Goal: Task Accomplishment & Management: Manage account settings

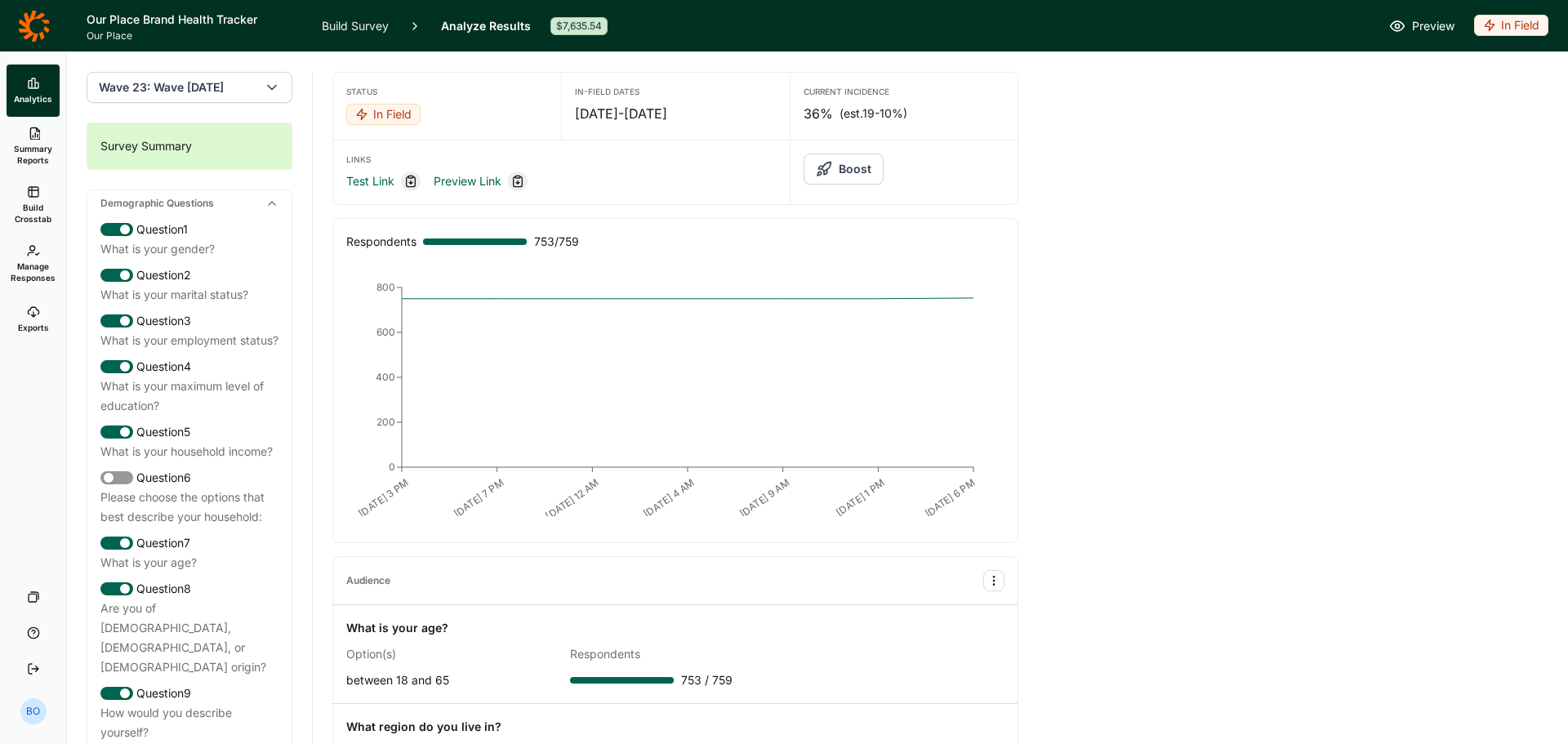
click at [849, 167] on button "Boost" at bounding box center [843, 170] width 80 height 31
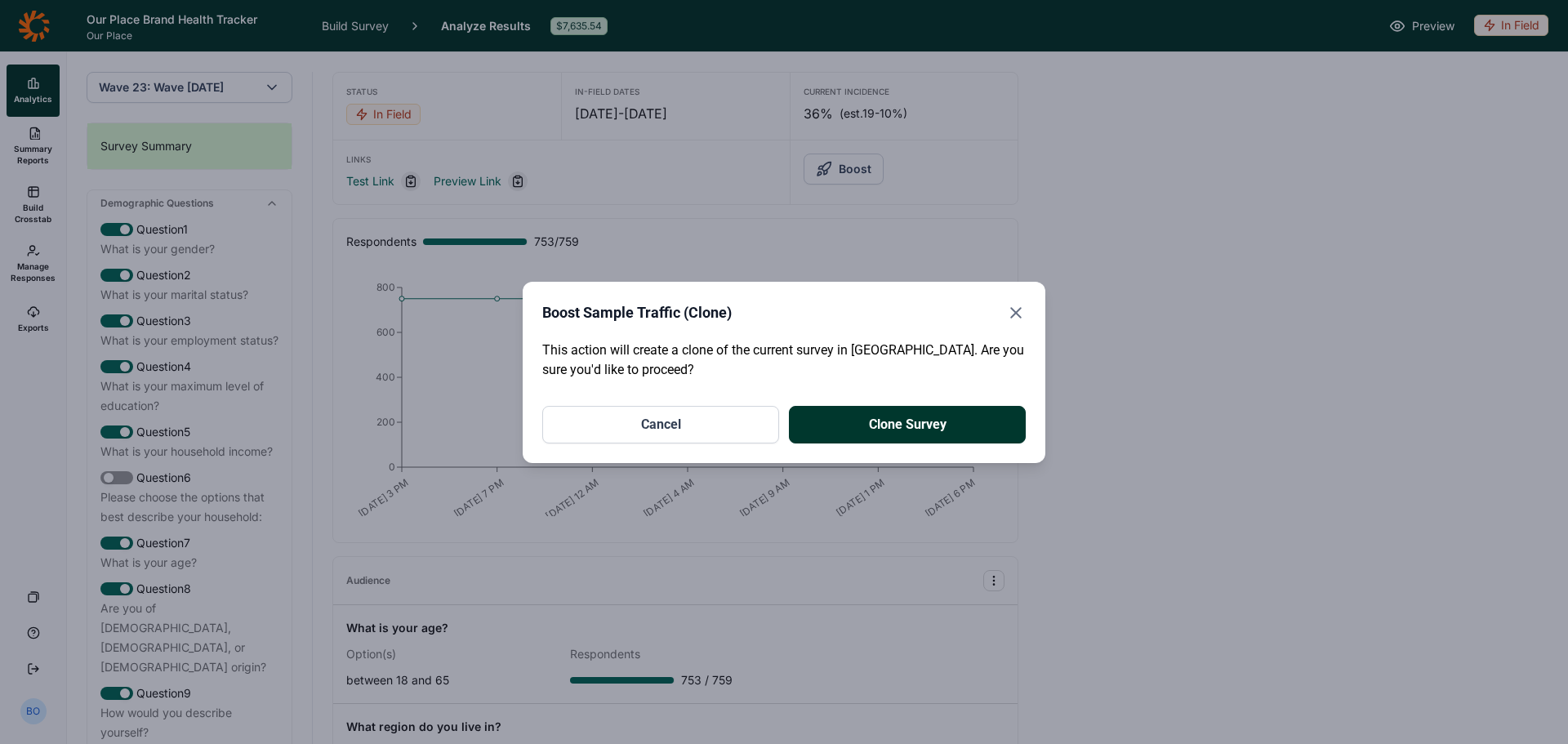
click at [858, 429] on button "Clone Survey" at bounding box center [907, 425] width 237 height 37
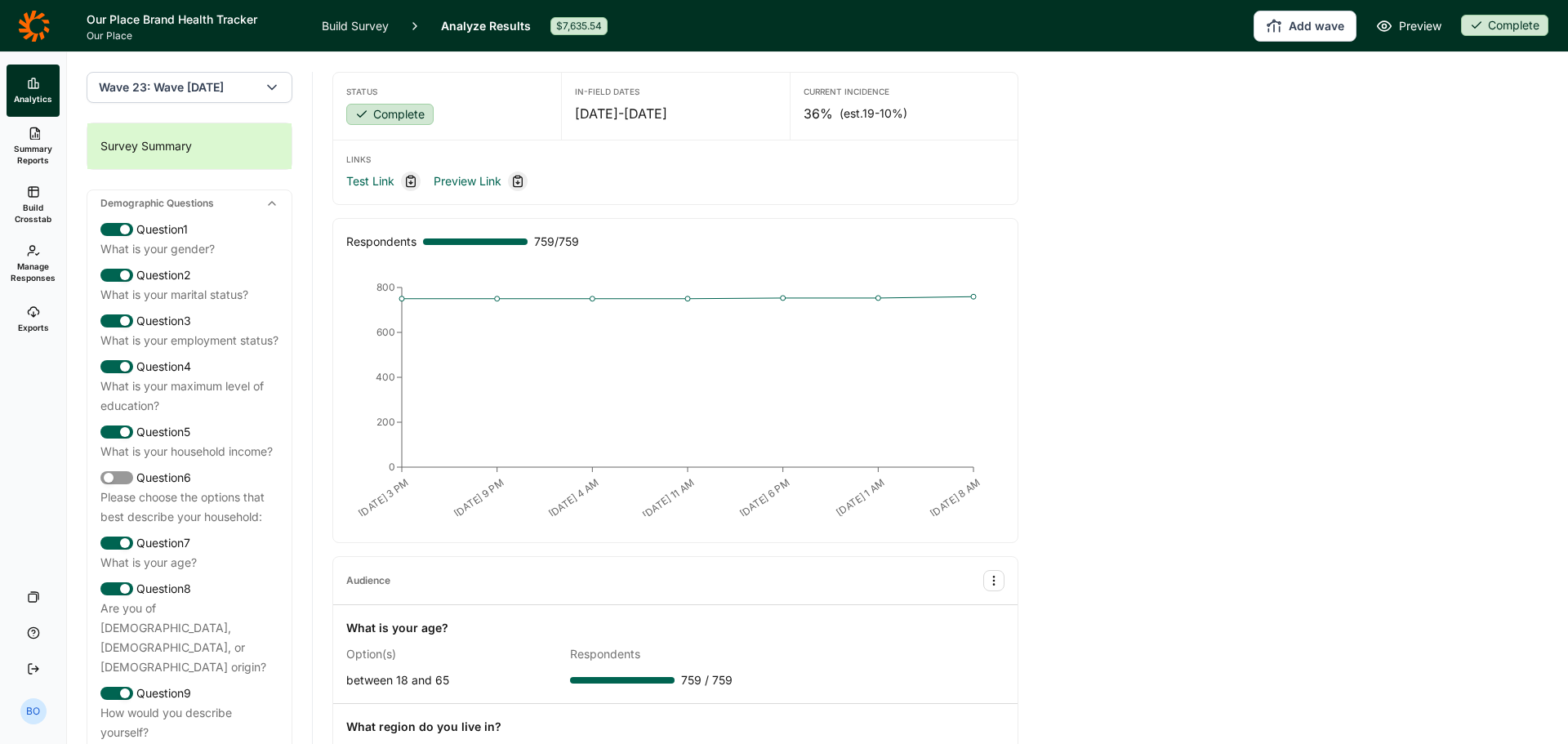
click at [28, 137] on icon at bounding box center [34, 133] width 13 height 13
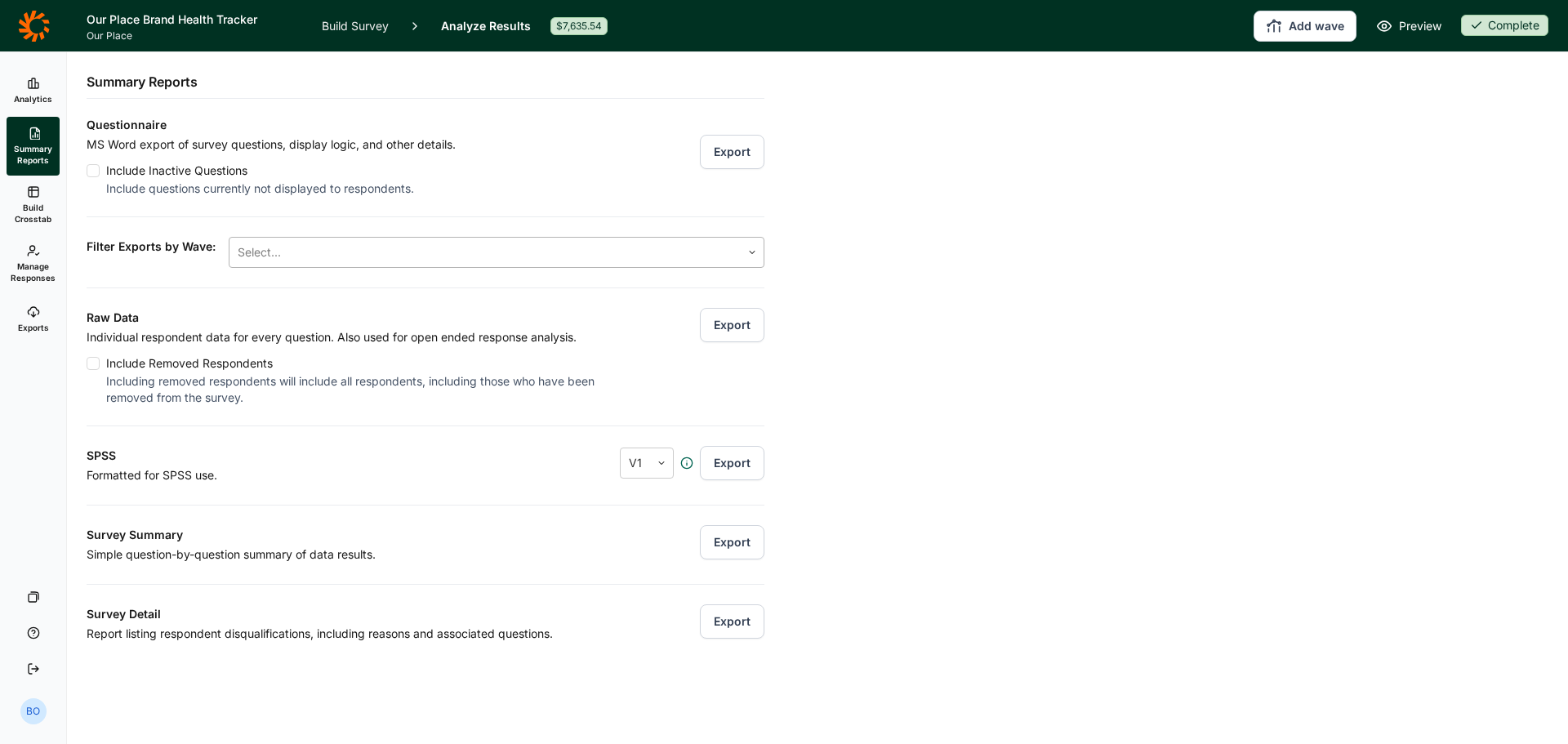
click at [347, 252] on div at bounding box center [485, 252] width 495 height 23
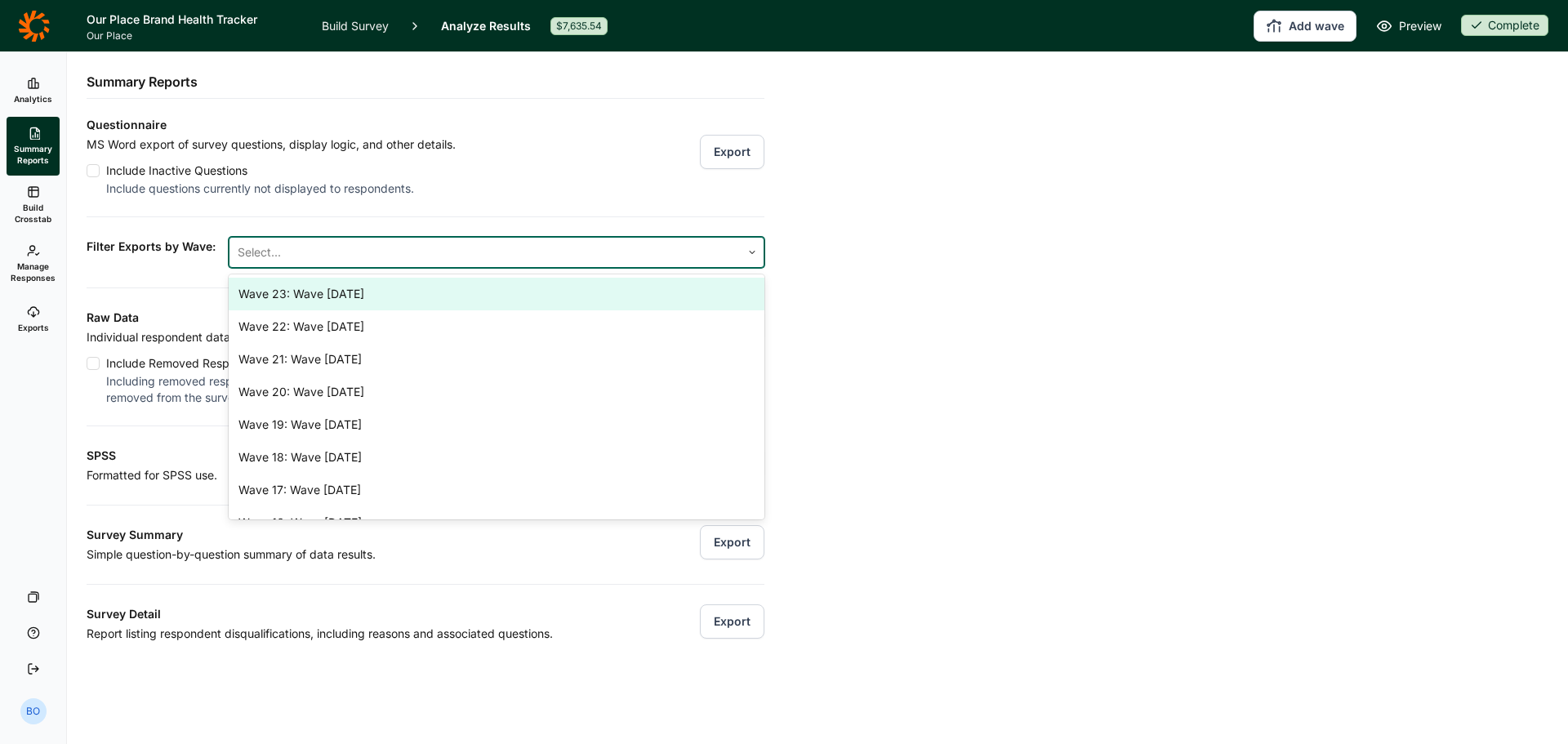
click at [348, 288] on div "Wave 23: Wave 23 September 2025" at bounding box center [496, 294] width 536 height 32
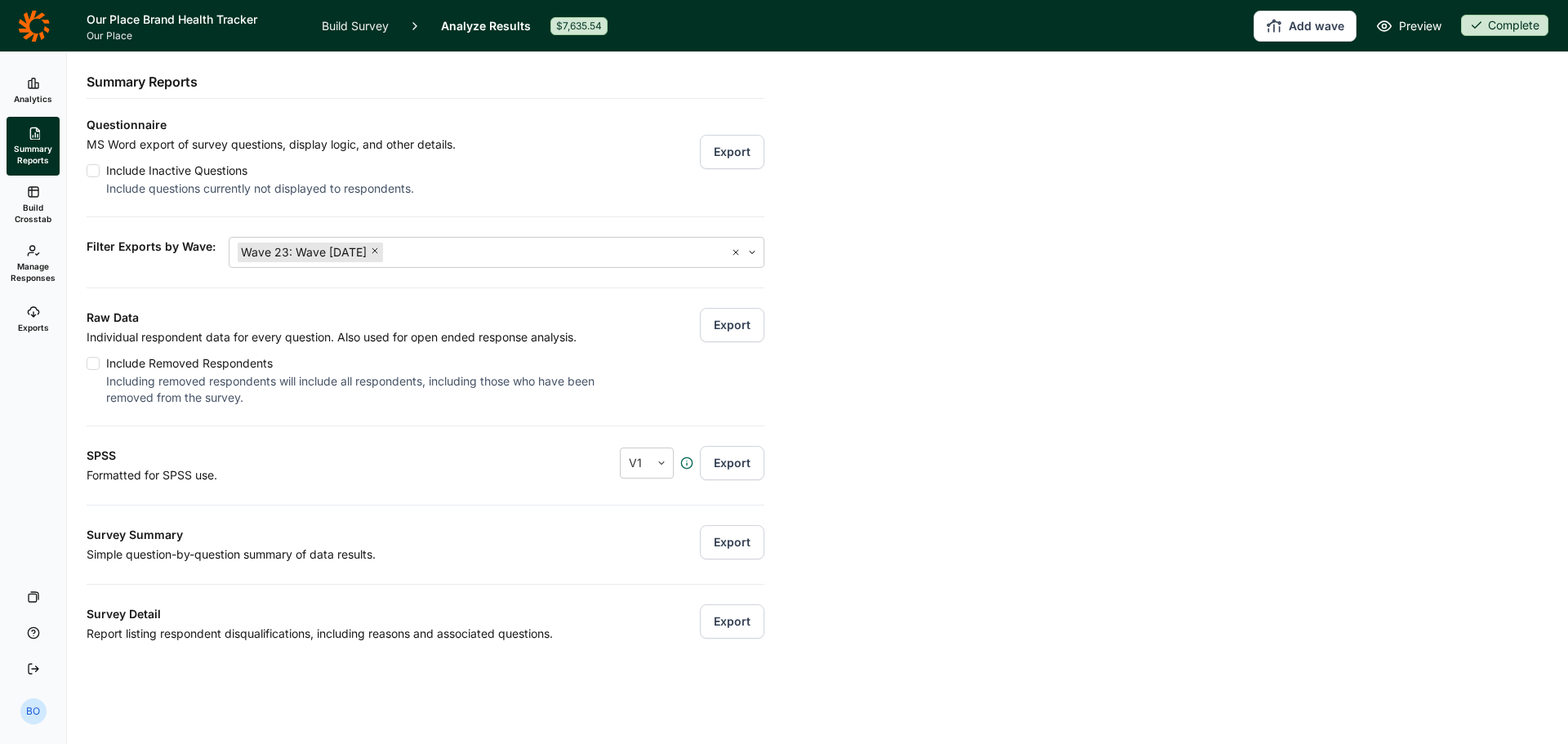
click at [198, 287] on div "Raw Data Individual respondent data for every question. Also used for open ende…" at bounding box center [425, 346] width 678 height 118
click at [731, 327] on button "Export" at bounding box center [732, 324] width 65 height 34
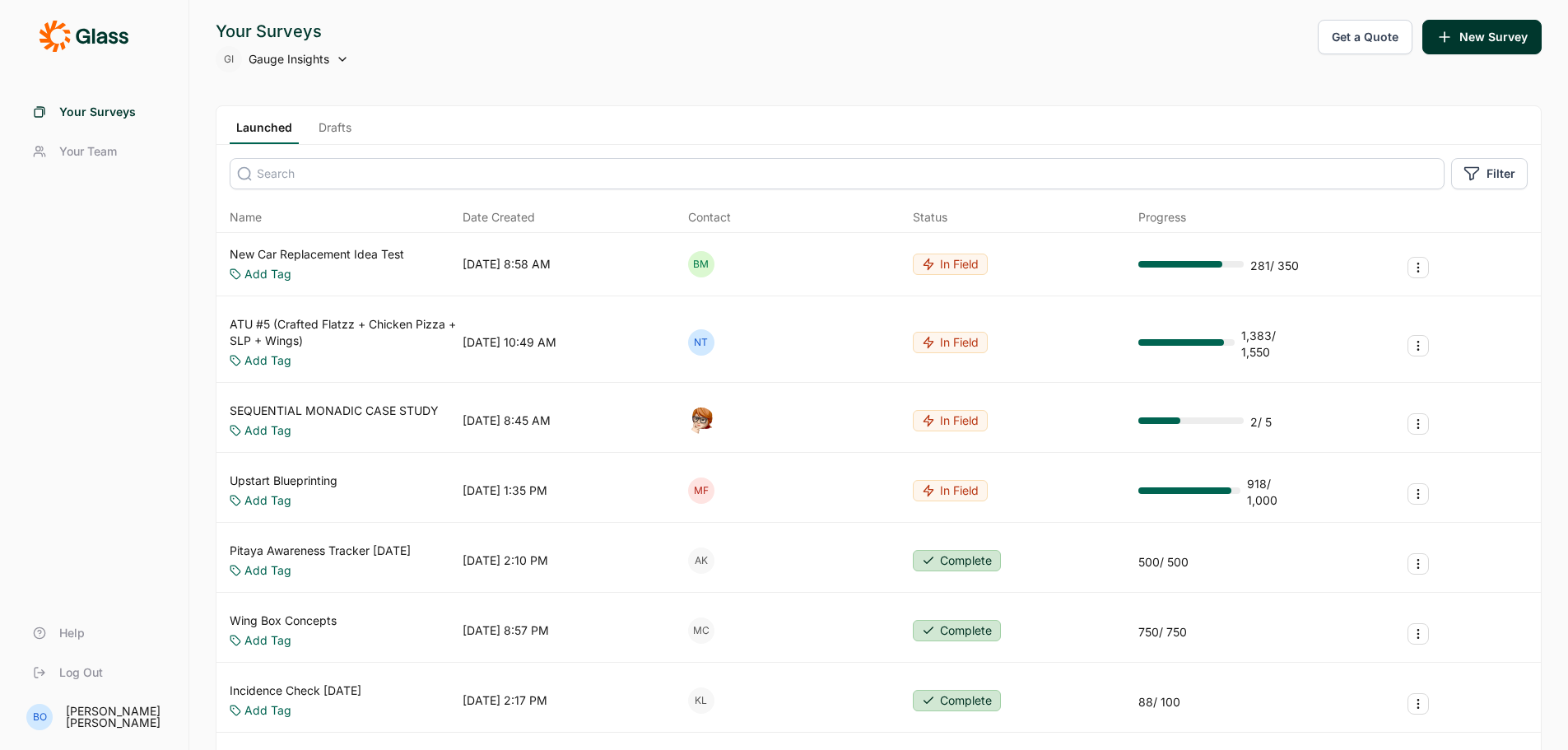
drag, startPoint x: 242, startPoint y: 59, endPoint x: 259, endPoint y: 64, distance: 17.7
click at [307, 58] on div "GI Gauge Insights" at bounding box center [283, 59] width 133 height 27
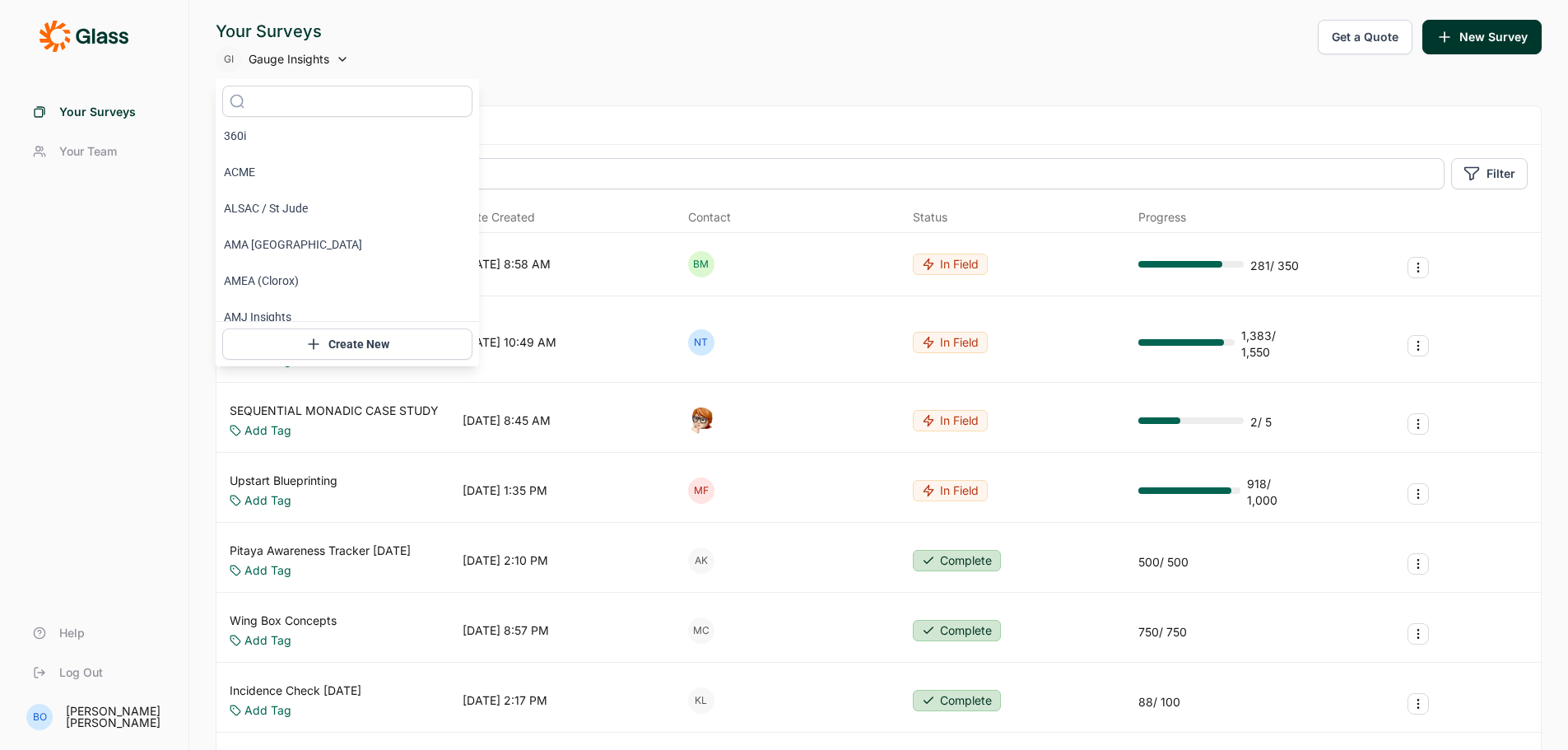
scroll to position [164, 0]
click at [576, 67] on div "Your Surveys GI Gauge Insights Get a Quote New Survey" at bounding box center [879, 46] width 1326 height 53
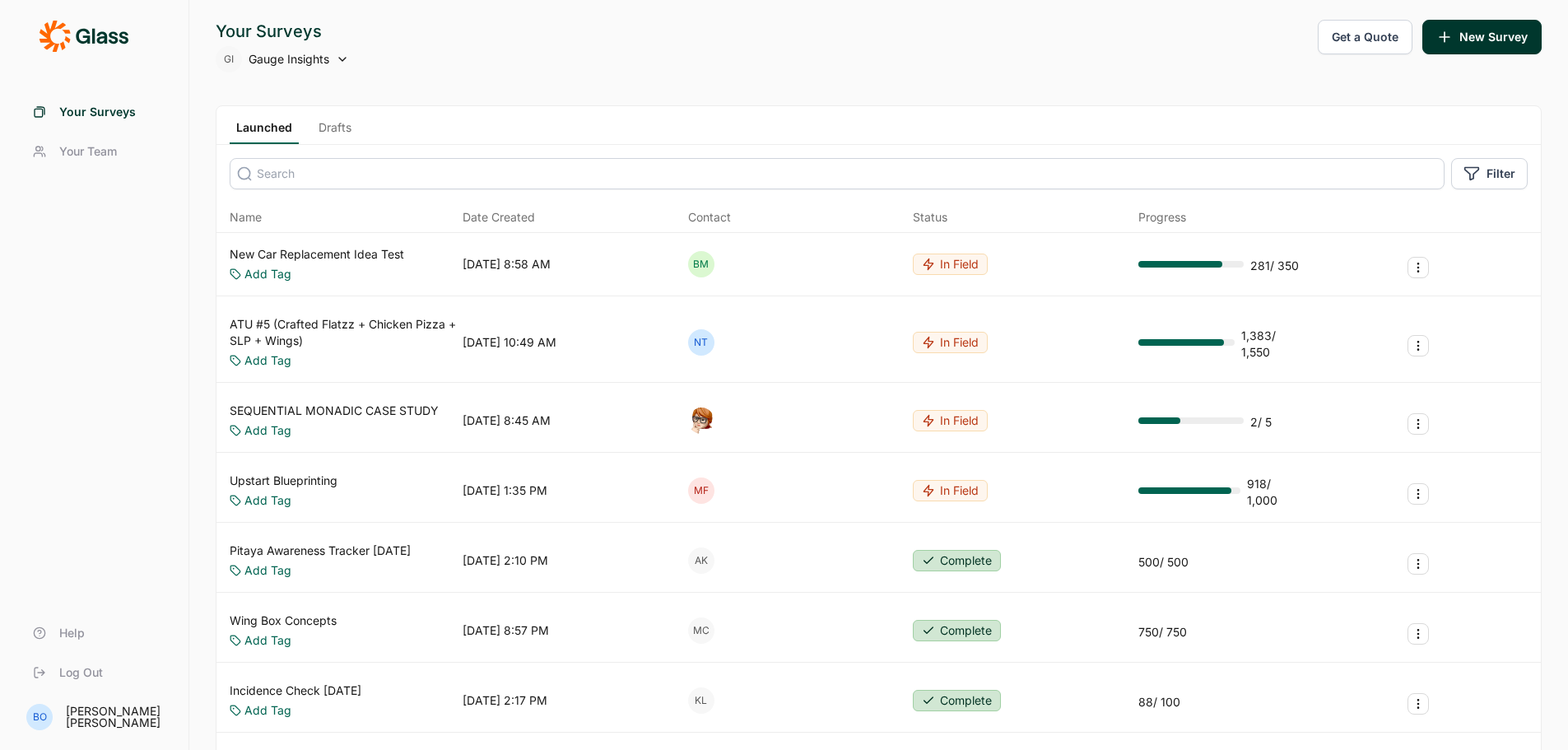
click at [336, 59] on icon at bounding box center [343, 59] width 13 height 13
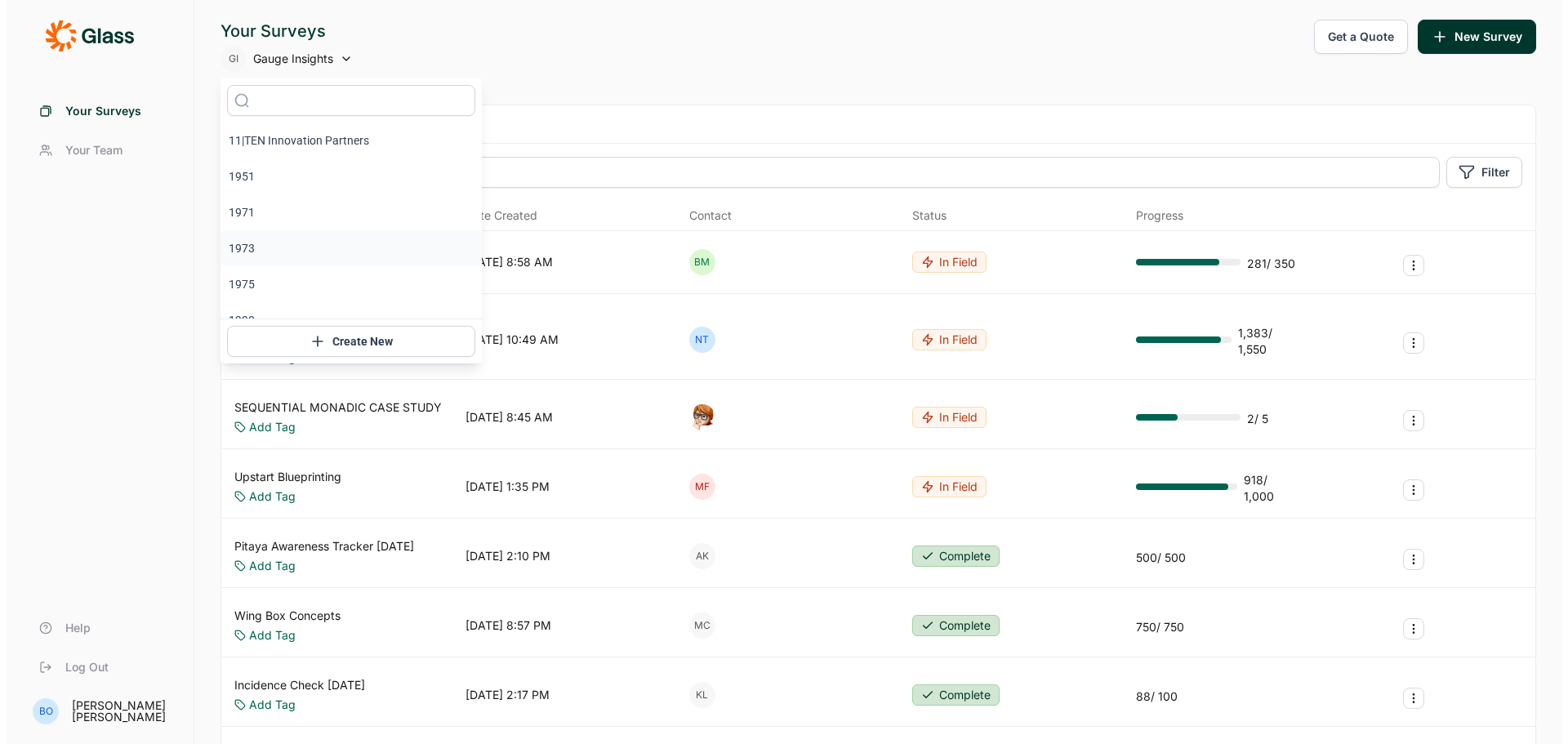
scroll to position [245, 0]
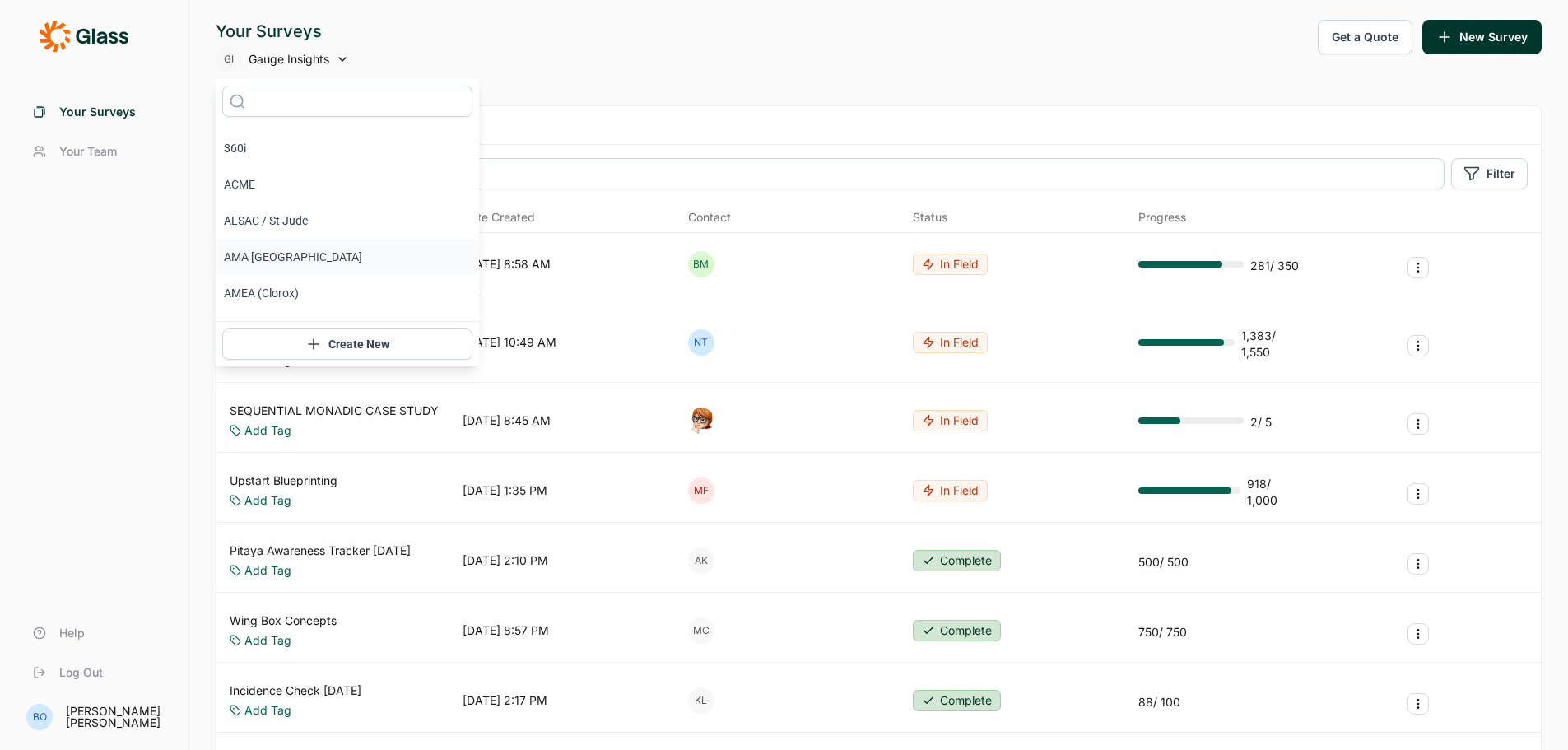
click at [295, 257] on li "AMA [GEOGRAPHIC_DATA]" at bounding box center [348, 256] width 264 height 36
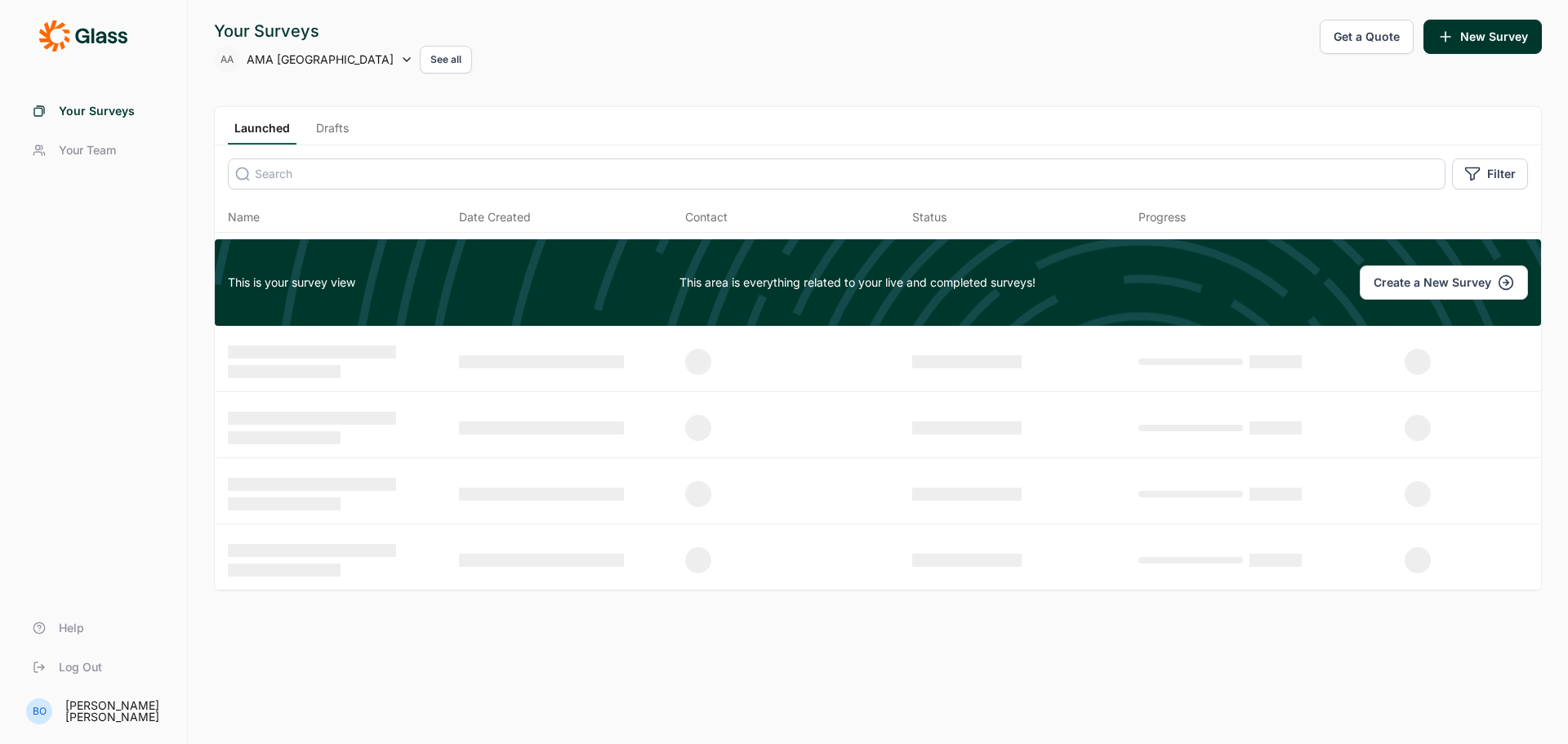
click at [400, 59] on icon at bounding box center [407, 60] width 13 height 13
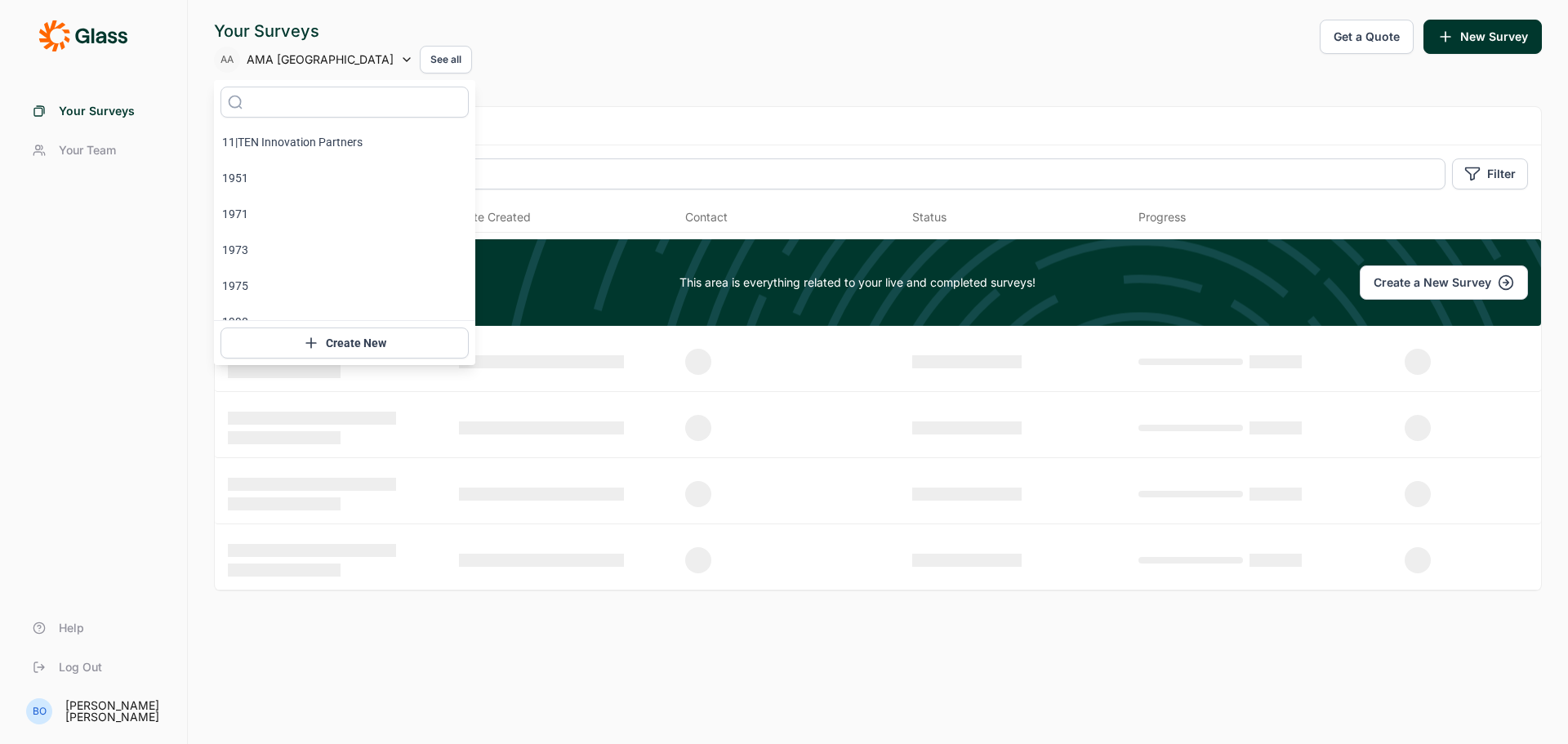
click at [400, 57] on icon at bounding box center [407, 60] width 13 height 13
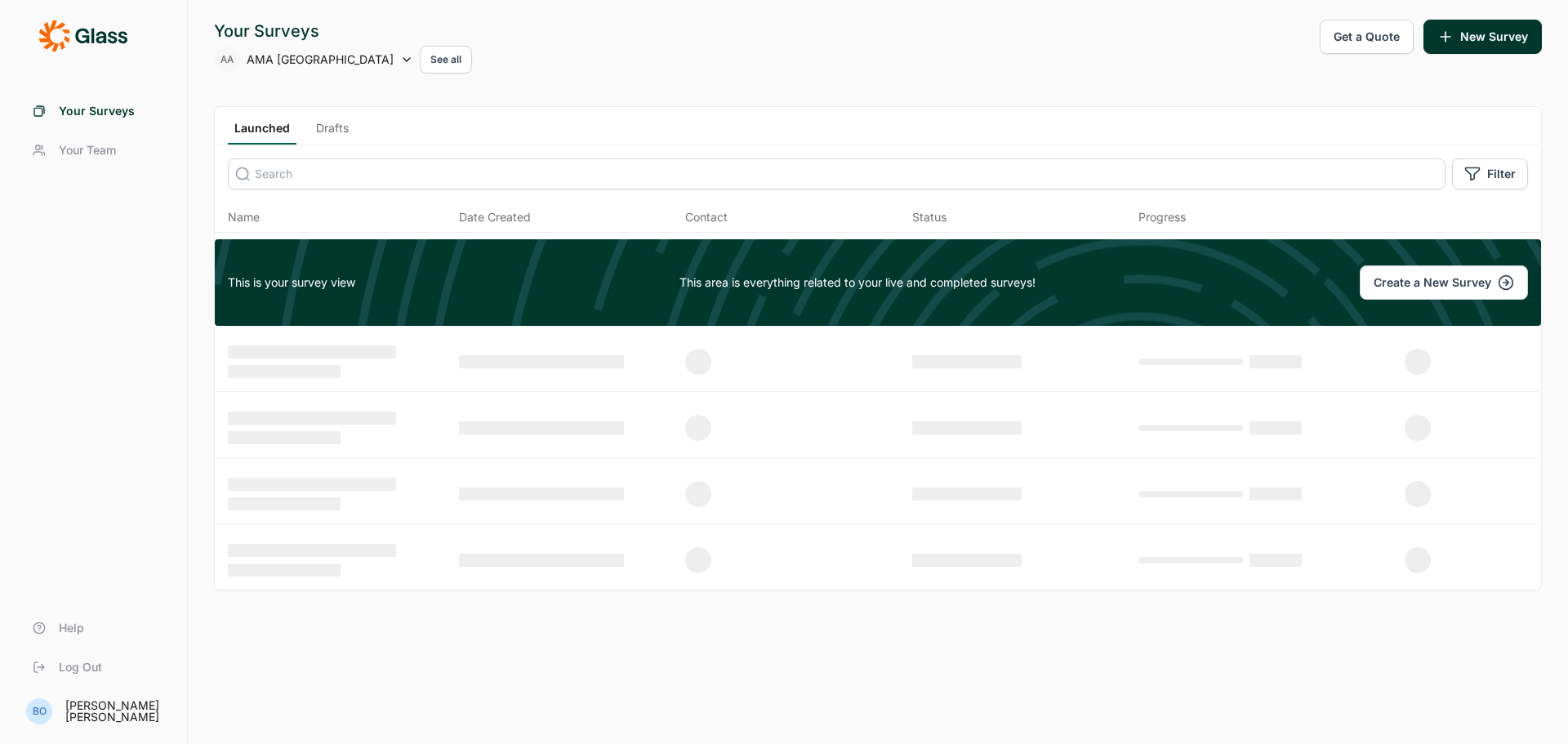
click at [400, 57] on icon at bounding box center [407, 60] width 13 height 13
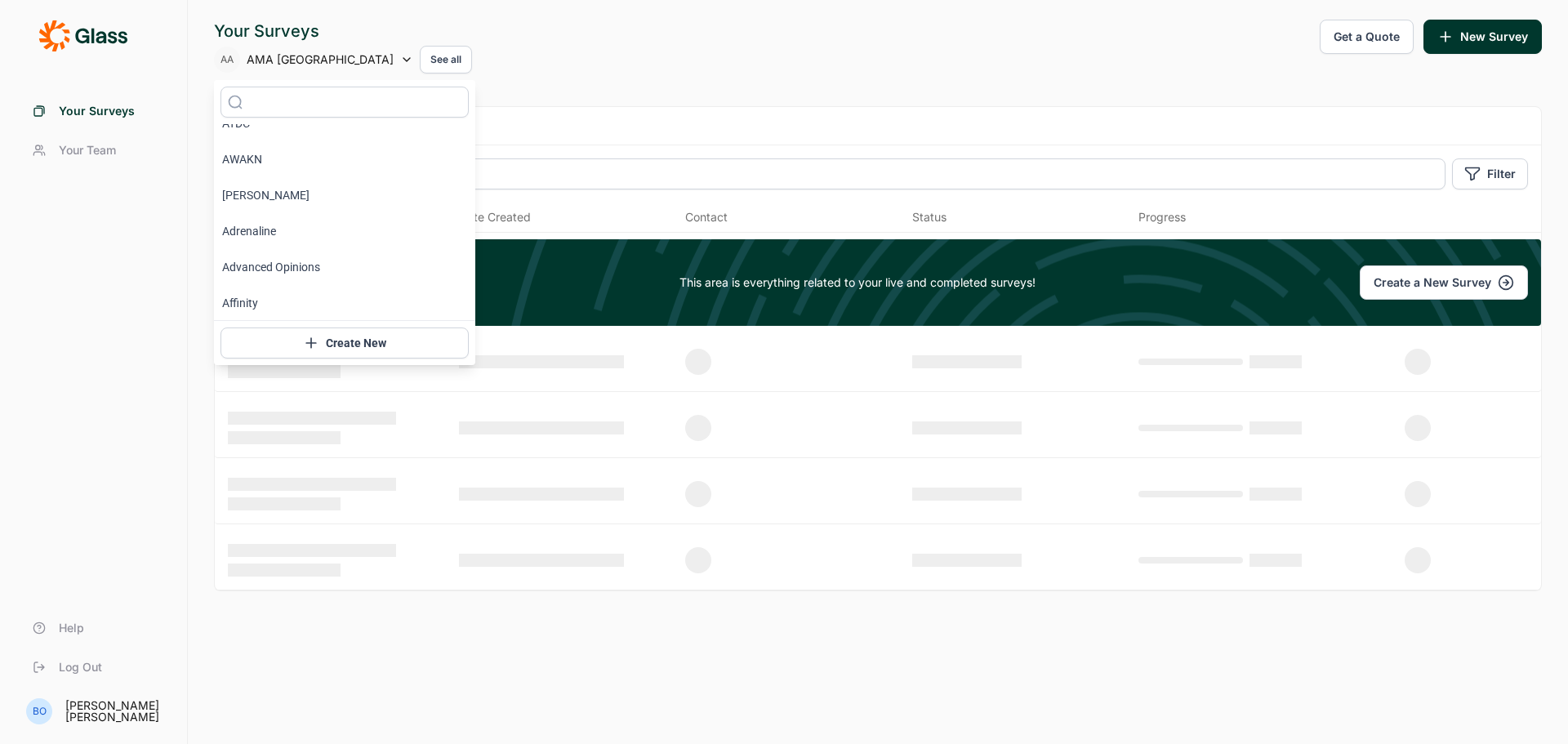
scroll to position [572, 0]
click at [321, 240] on li "Affinity" at bounding box center [345, 252] width 261 height 36
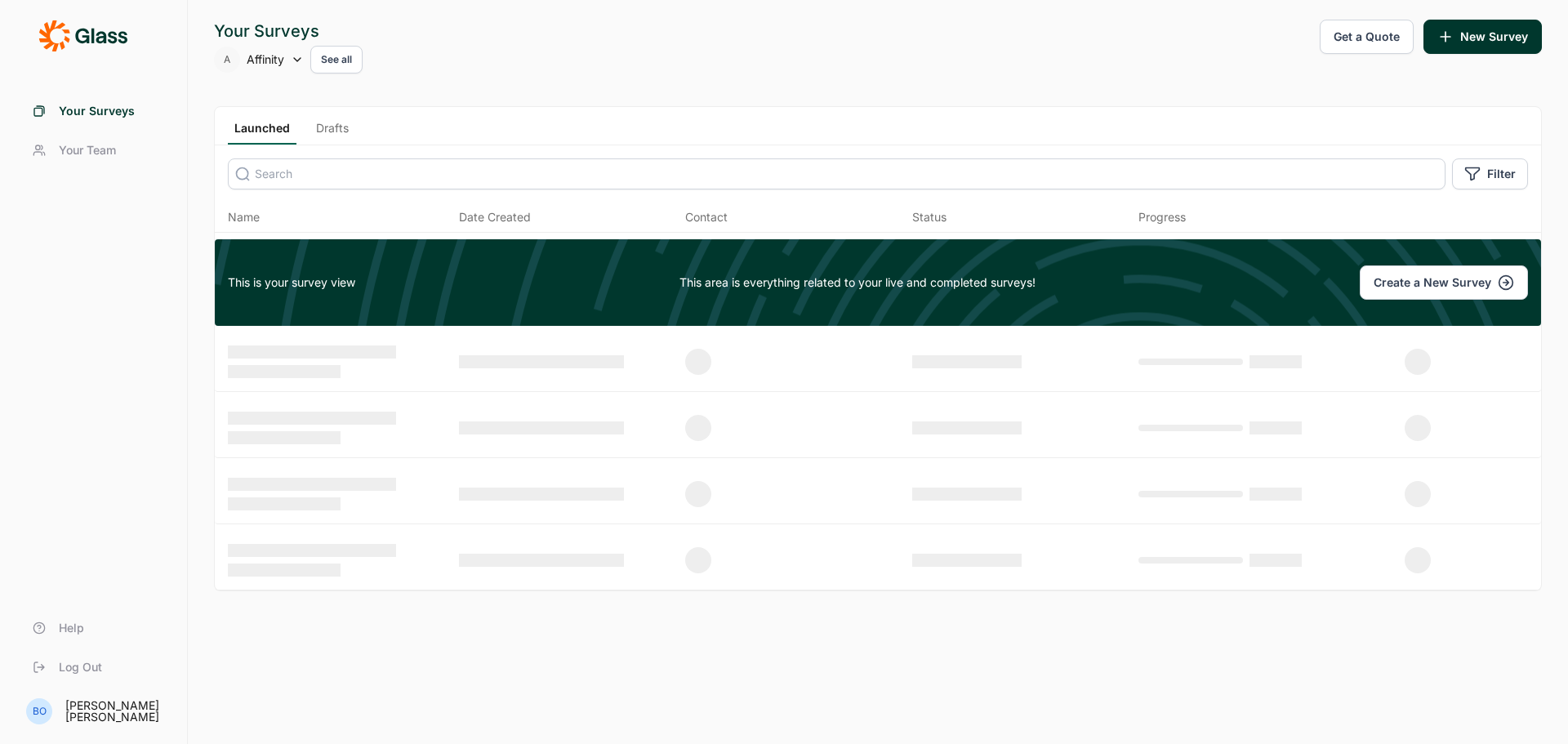
click at [295, 60] on icon at bounding box center [297, 60] width 13 height 13
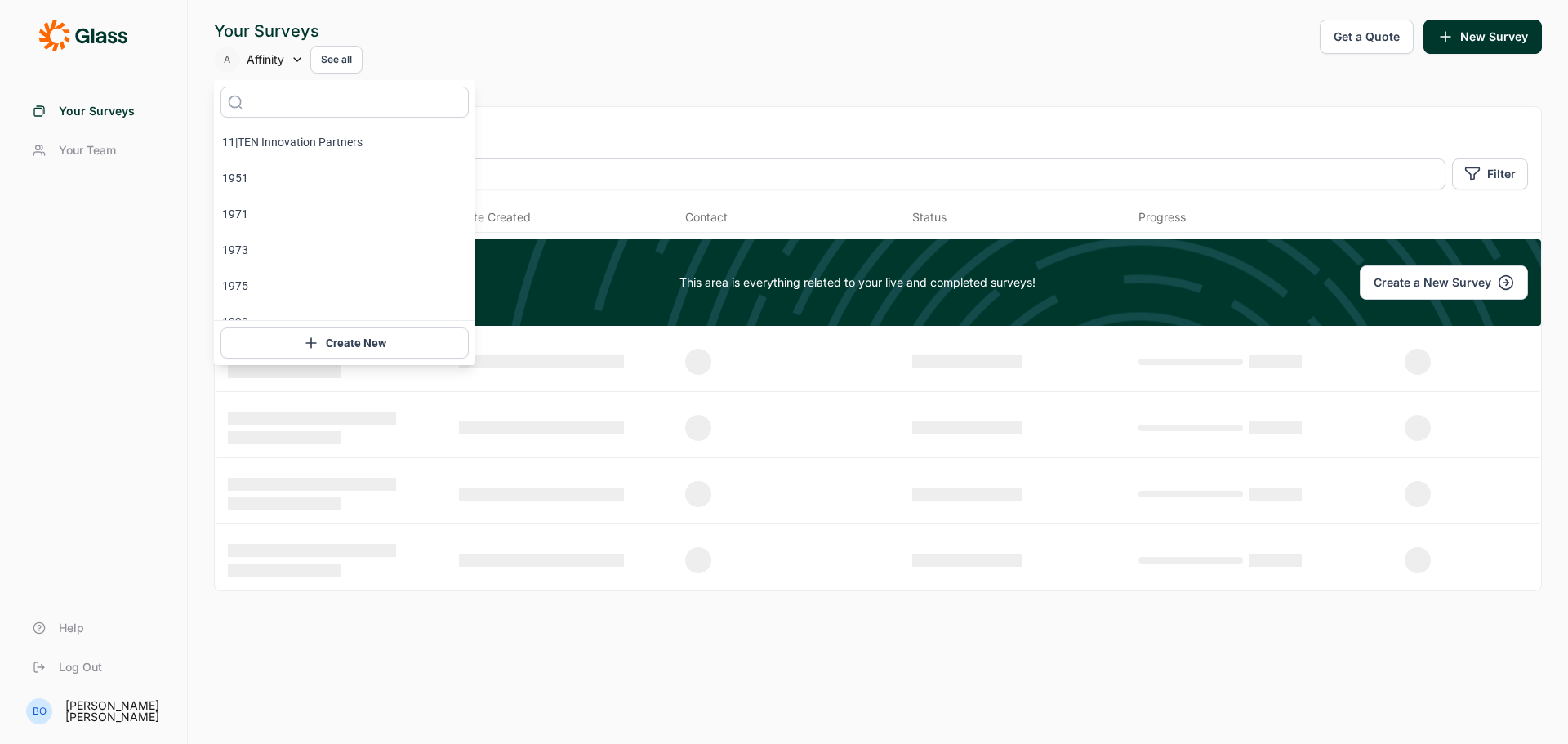
click at [341, 55] on button "See all" at bounding box center [336, 60] width 52 height 28
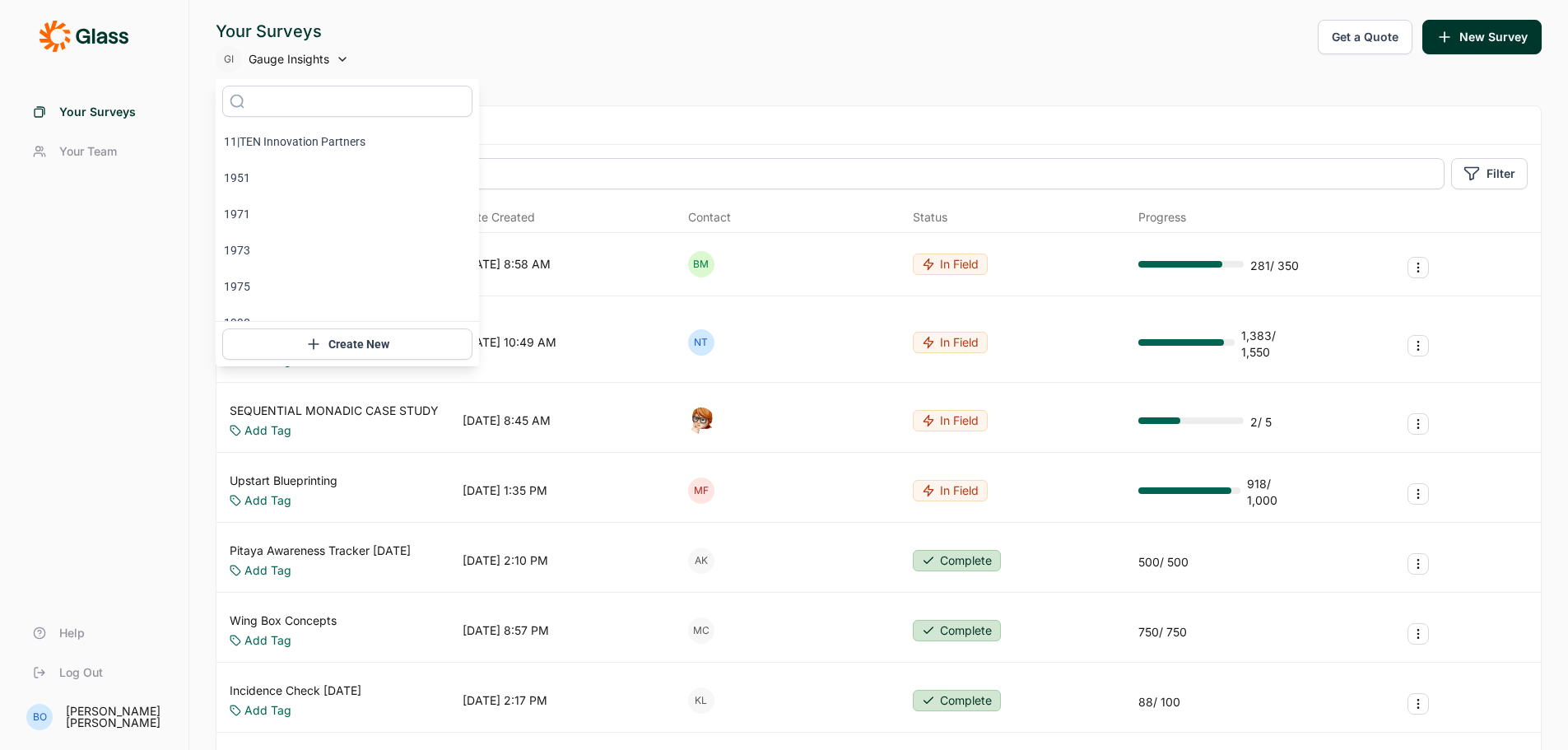
click at [535, 27] on div "Your Surveys GI Gauge Insights Get a Quote New Survey" at bounding box center [879, 46] width 1326 height 53
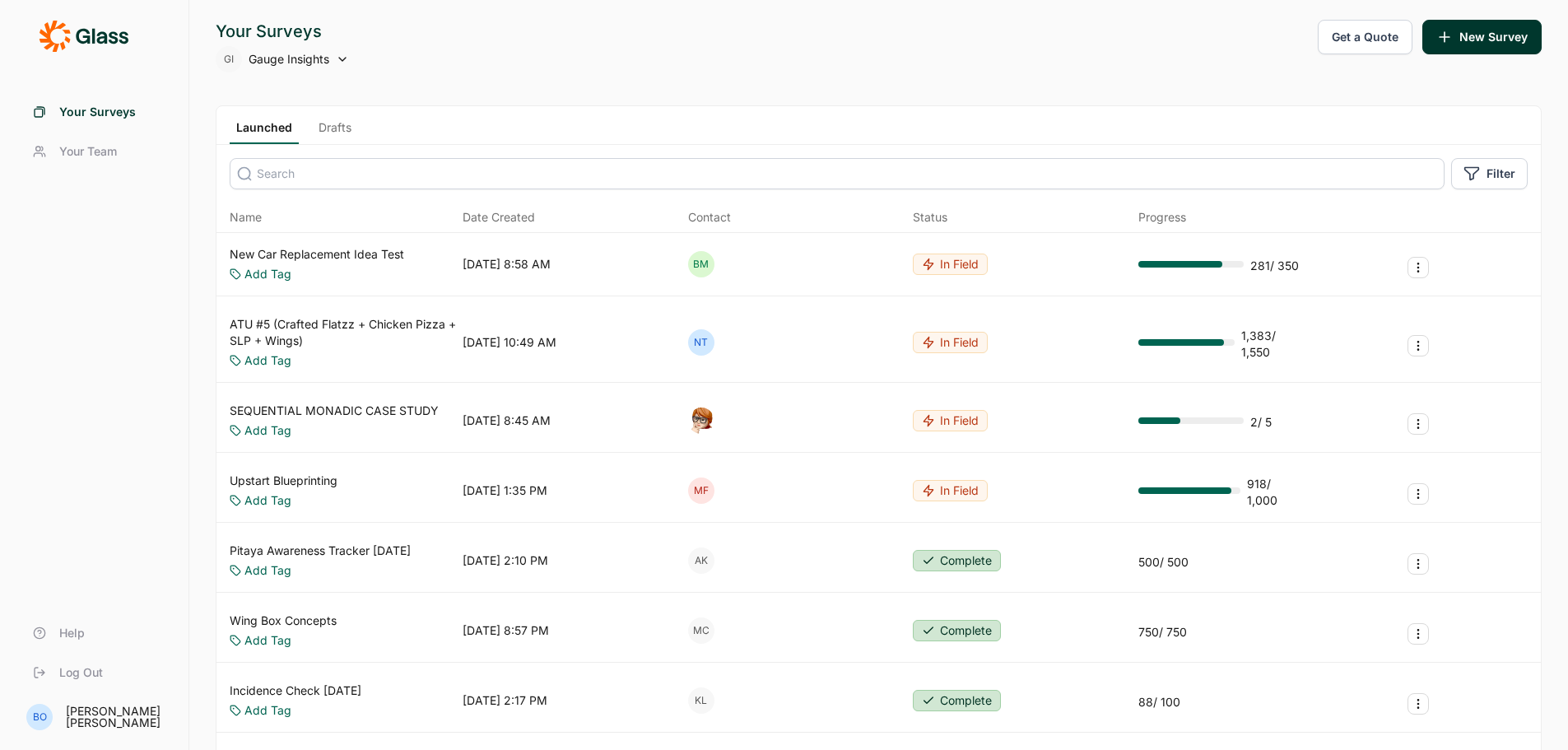
click at [341, 63] on icon at bounding box center [343, 59] width 13 height 13
type input "inso"
click at [330, 143] on li "[MEDICAL_DATA] Insights" at bounding box center [348, 141] width 264 height 36
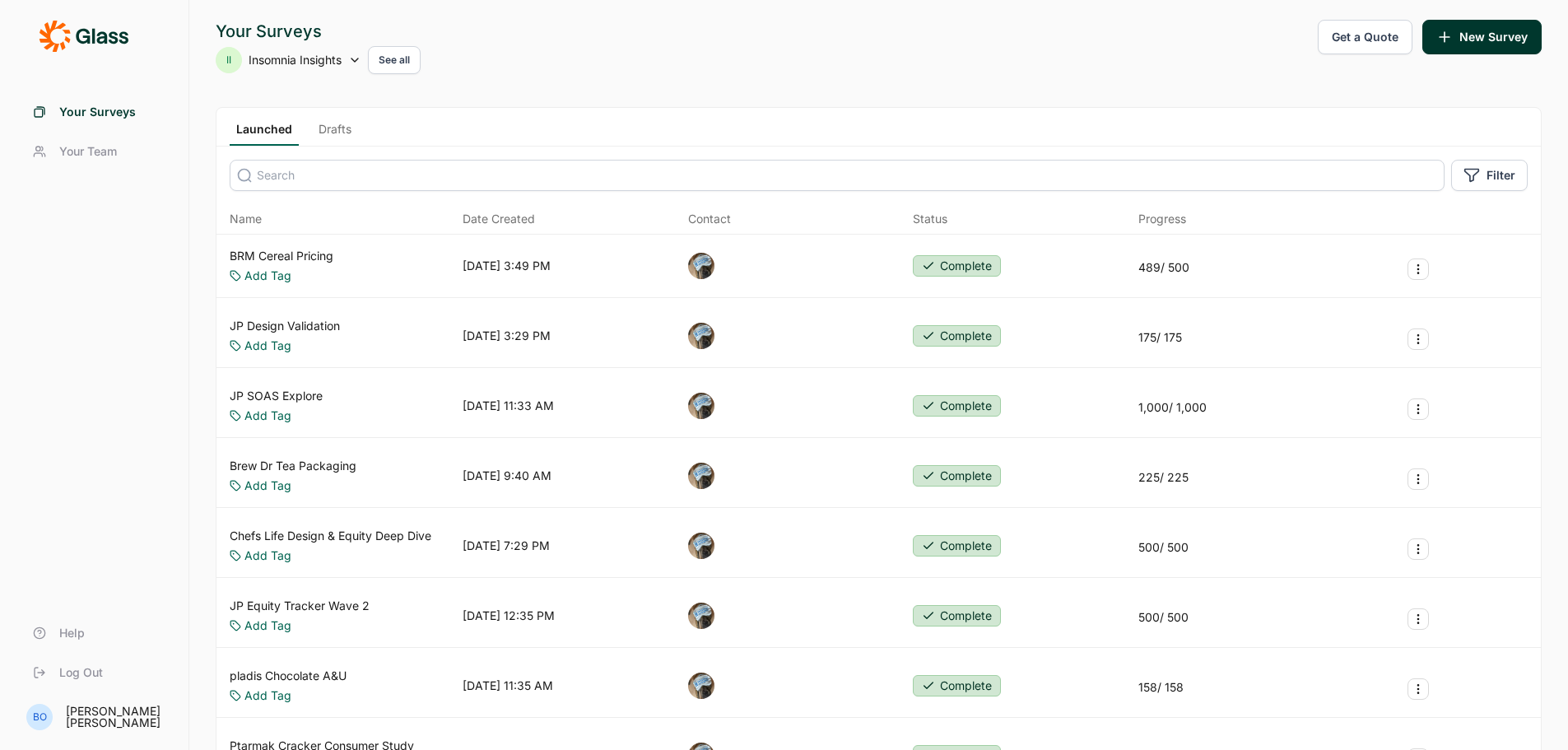
click at [91, 160] on link "Your Team" at bounding box center [94, 151] width 149 height 39
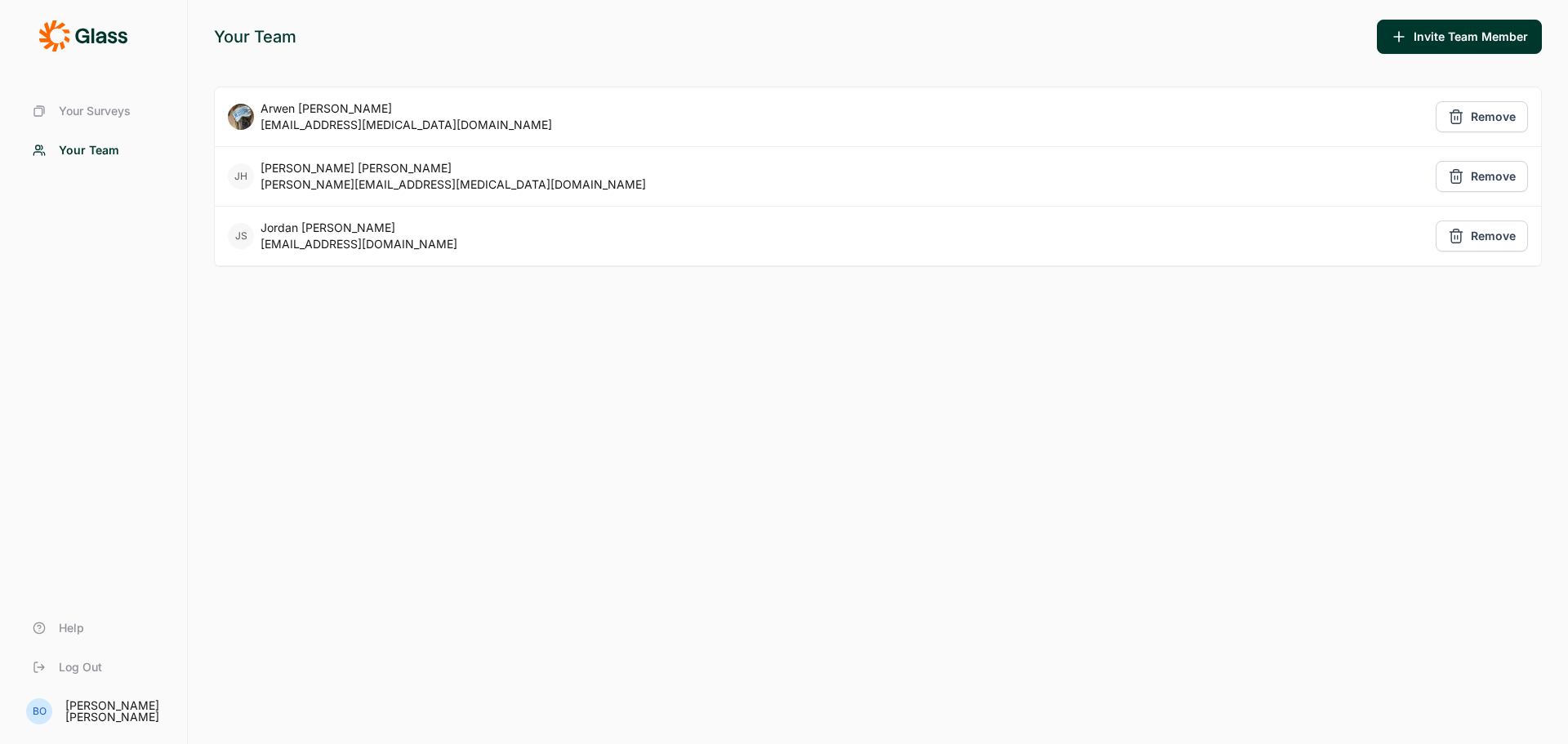
click at [89, 111] on span "Your Surveys" at bounding box center [94, 111] width 72 height 17
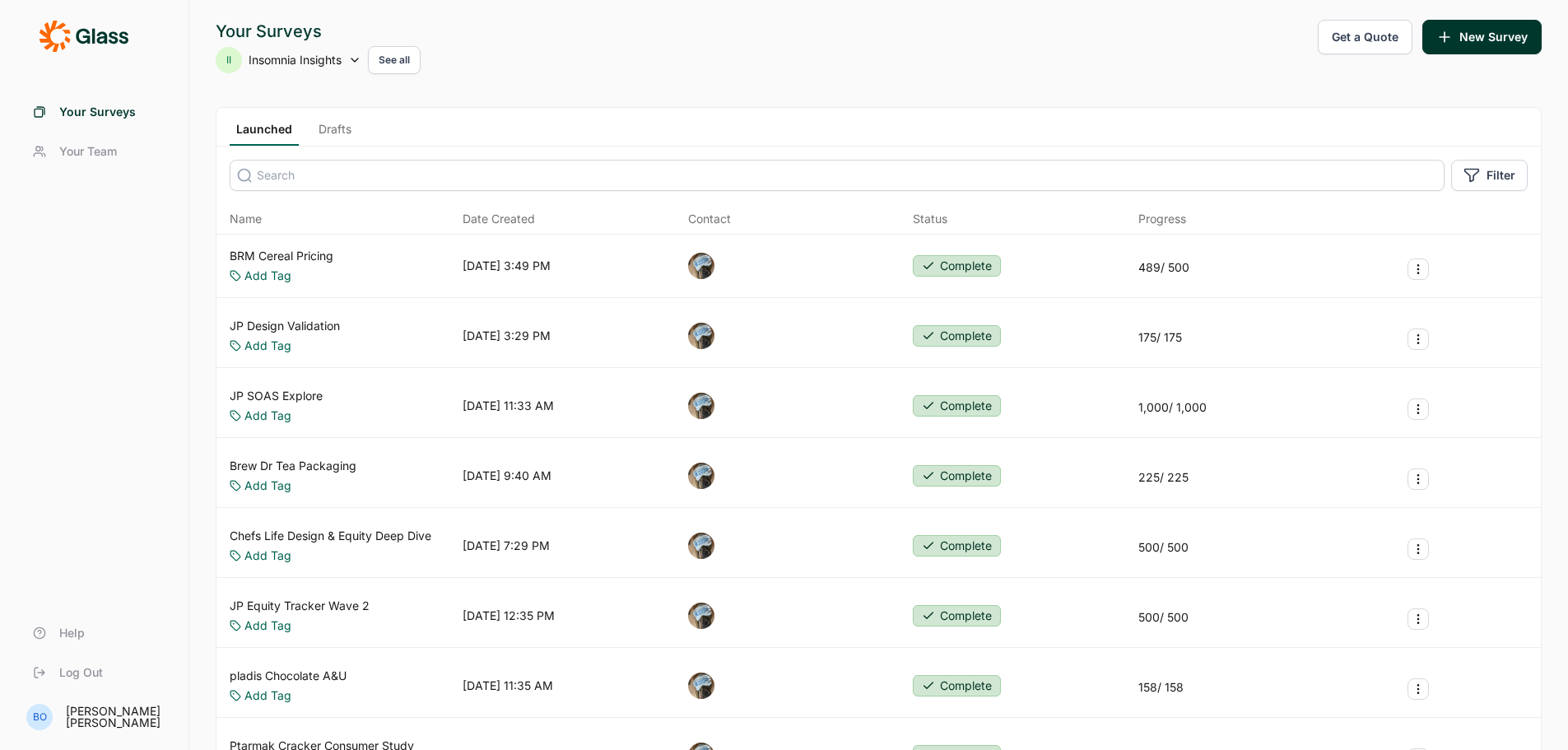
click at [342, 57] on span "[MEDICAL_DATA] Insights" at bounding box center [295, 60] width 93 height 17
type input "clor"
drag, startPoint x: 264, startPoint y: 100, endPoint x: 207, endPoint y: 99, distance: 57.0
click at [207, 99] on body "Your Surveys Your Team Help Log Out BO Becky O'Rourke Your Surveys II Insomnia …" at bounding box center [784, 375] width 1568 height 750
click at [530, 66] on div "Your Surveys II Insomnia Insights See all Get a Quote New Survey" at bounding box center [879, 47] width 1326 height 54
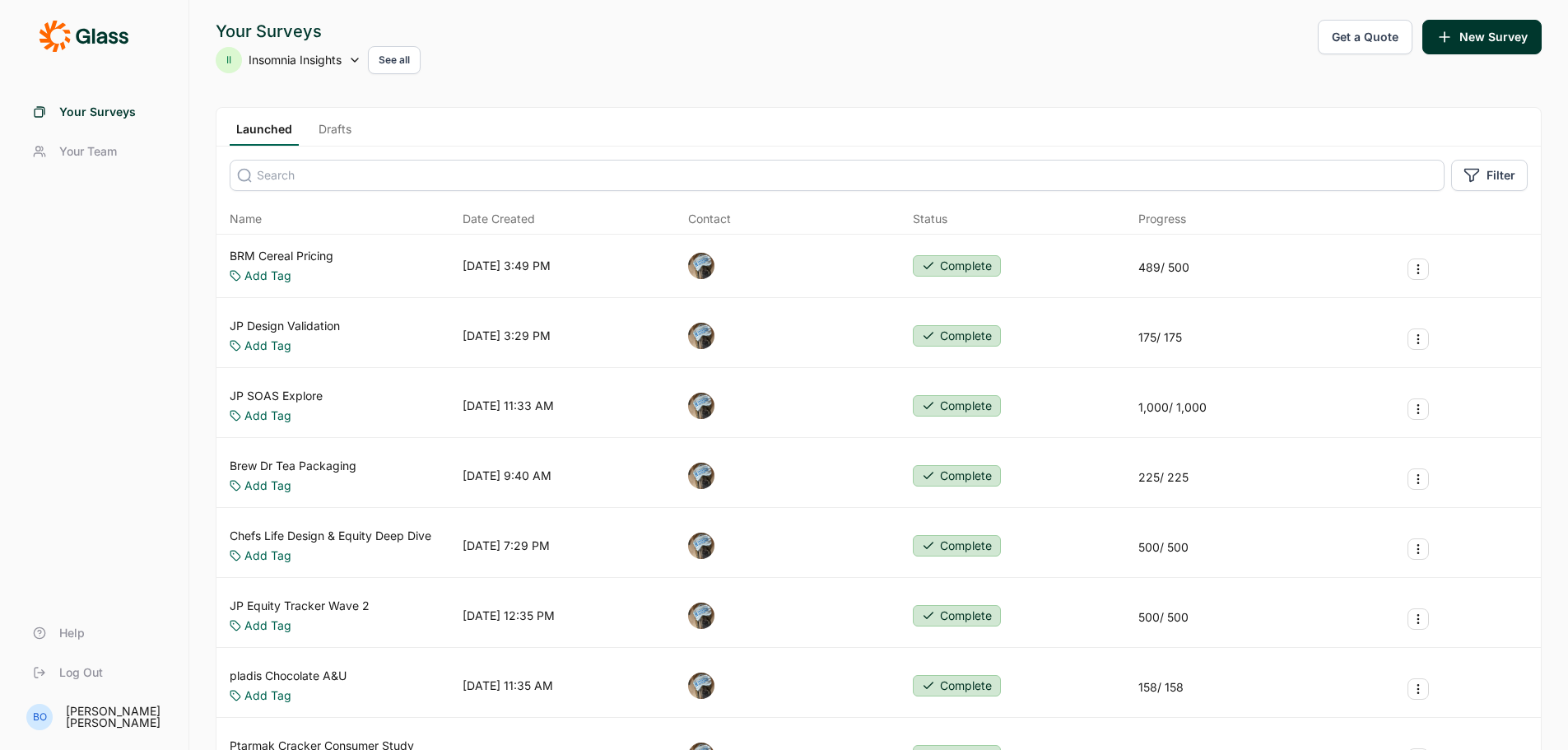
click at [403, 62] on button "See all" at bounding box center [394, 60] width 53 height 28
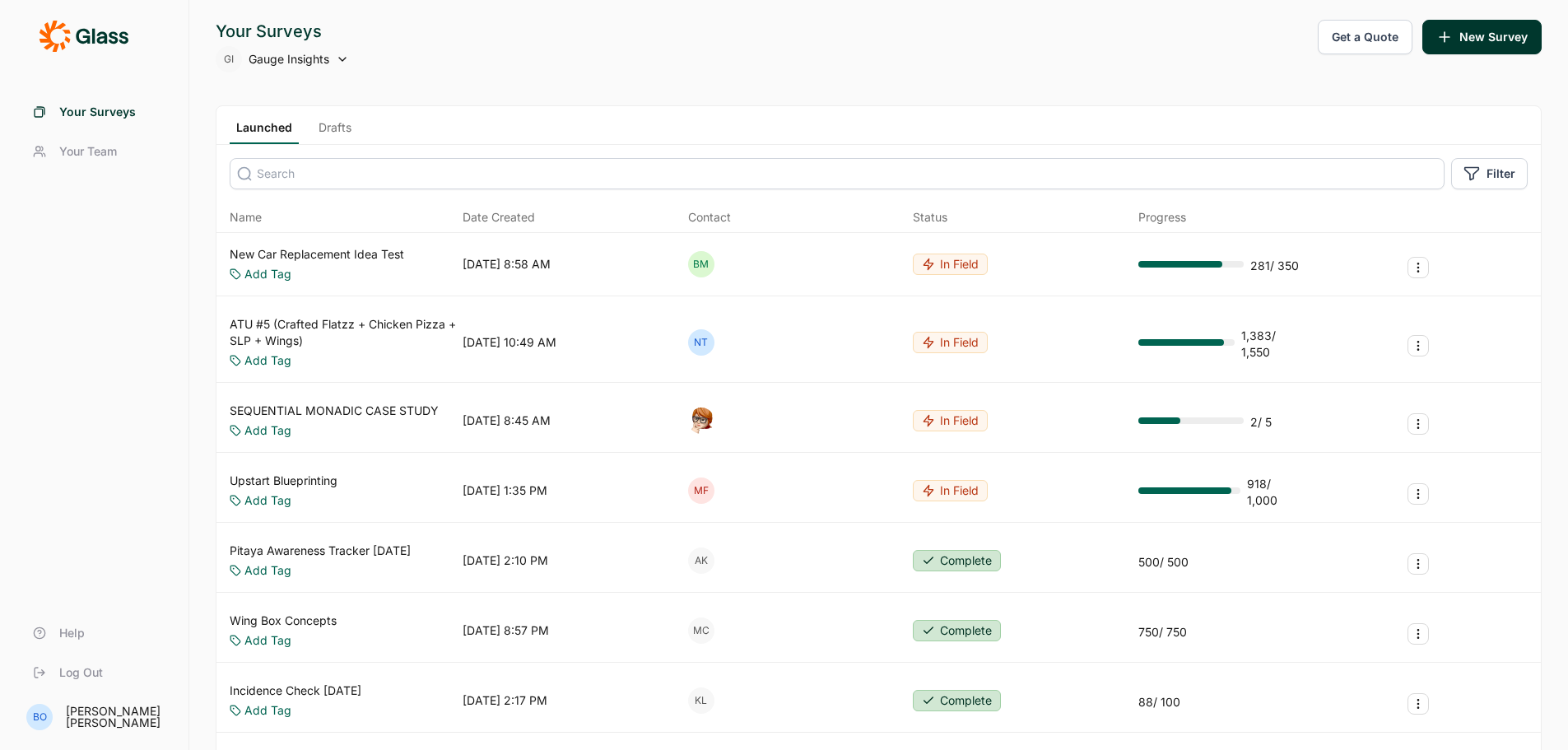
click at [336, 62] on icon at bounding box center [343, 59] width 13 height 13
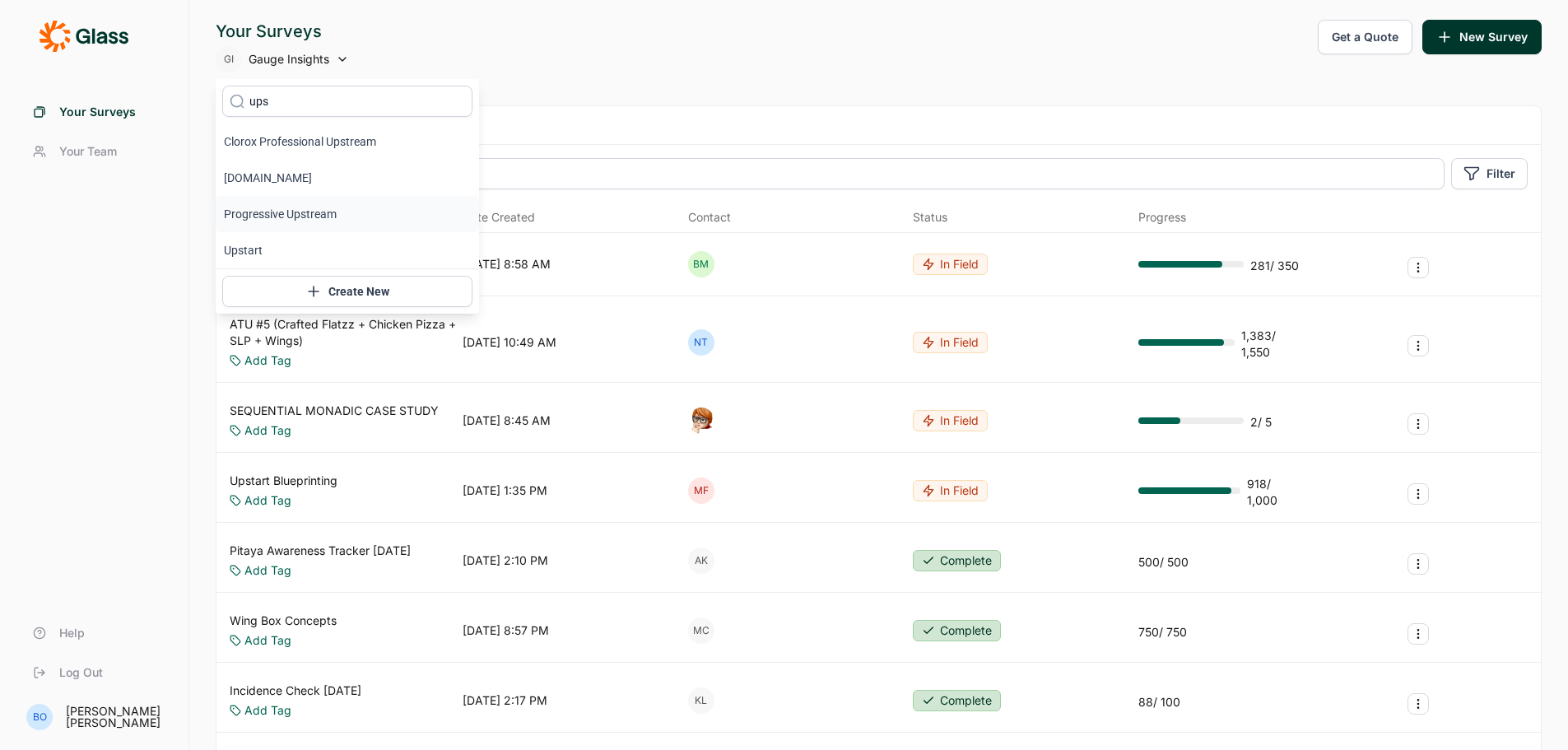
type input "ups"
click at [296, 254] on li "Upstart" at bounding box center [348, 249] width 264 height 36
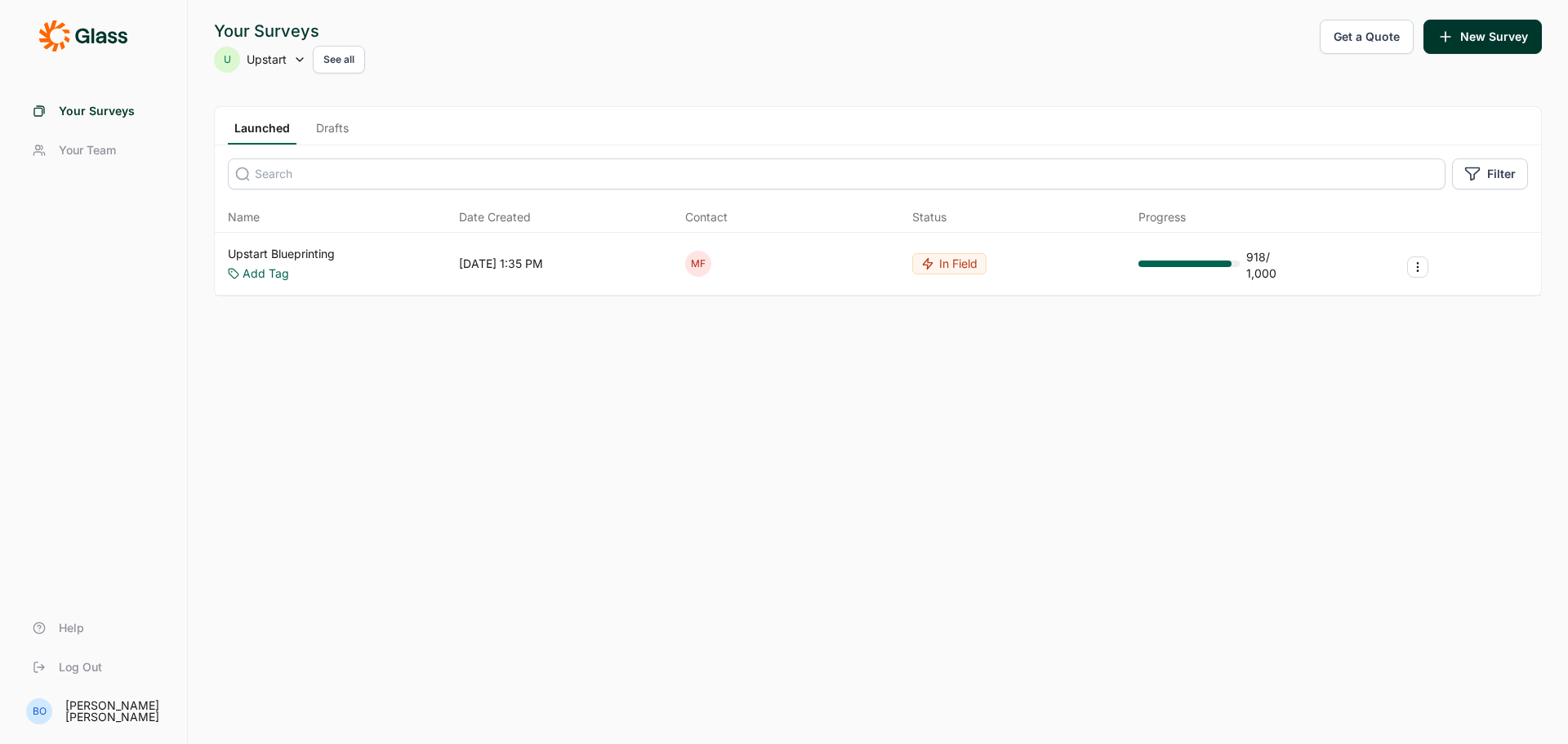
click at [84, 154] on span "Your Team" at bounding box center [87, 151] width 57 height 17
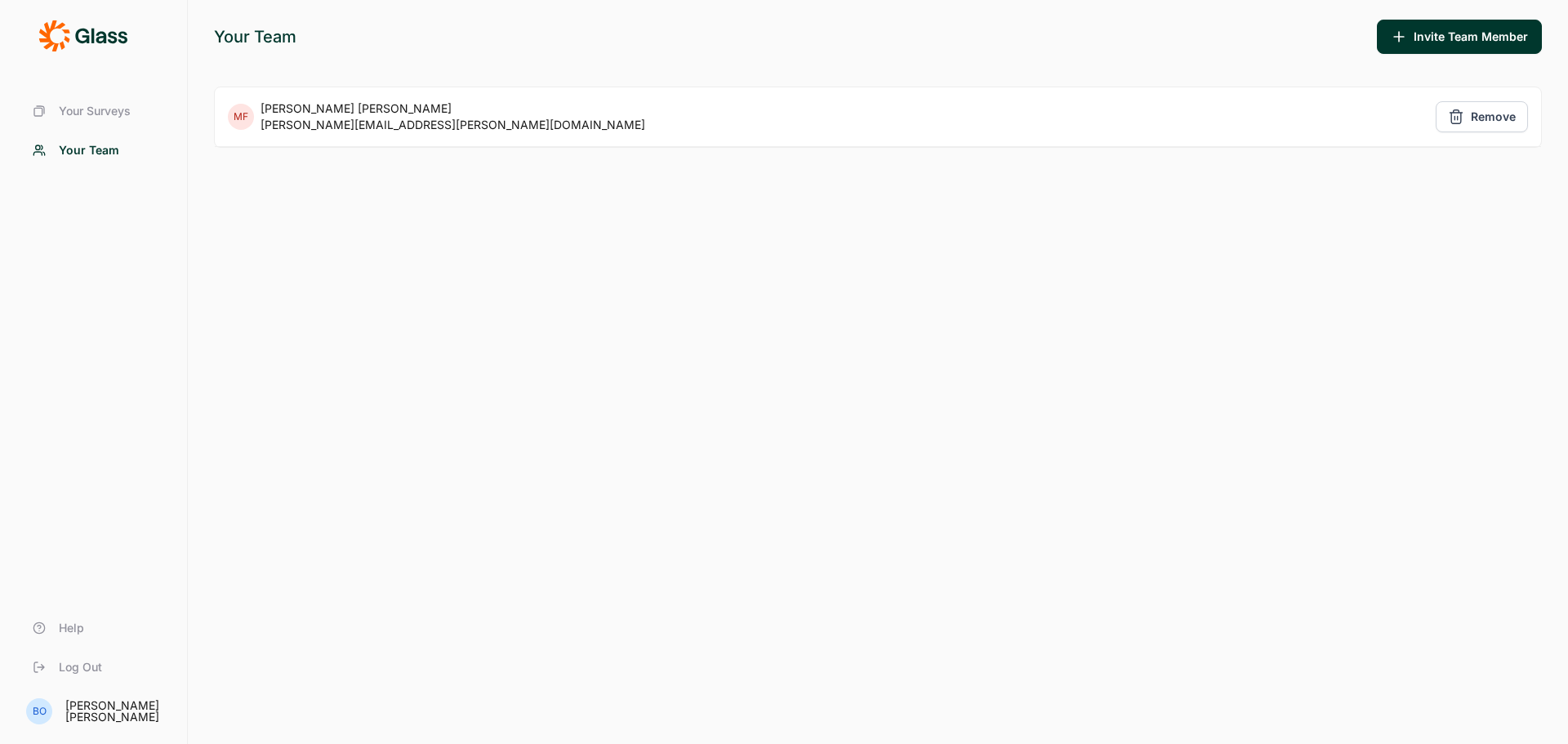
click at [89, 116] on span "Your Surveys" at bounding box center [94, 111] width 72 height 17
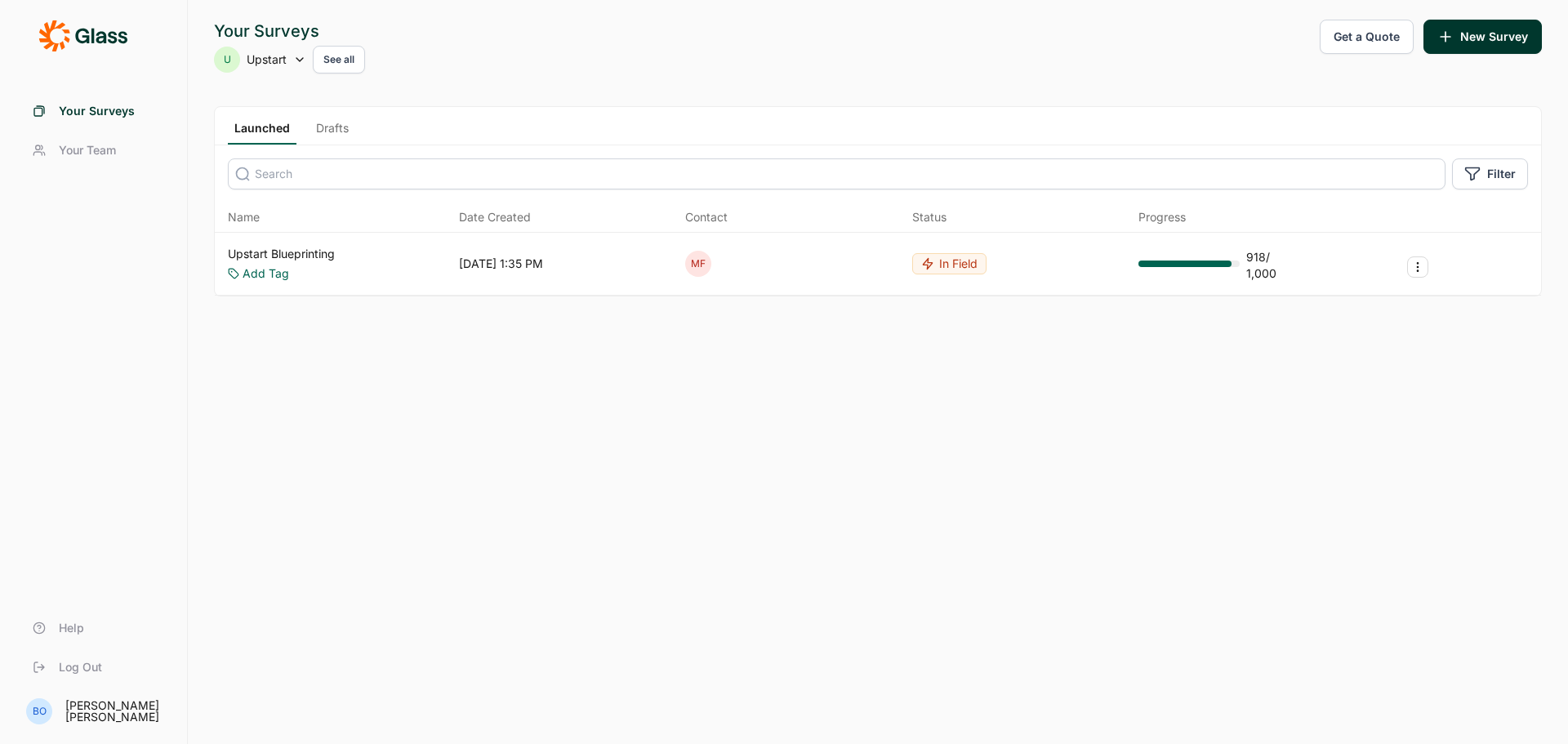
click at [79, 153] on span "Your Team" at bounding box center [87, 151] width 57 height 17
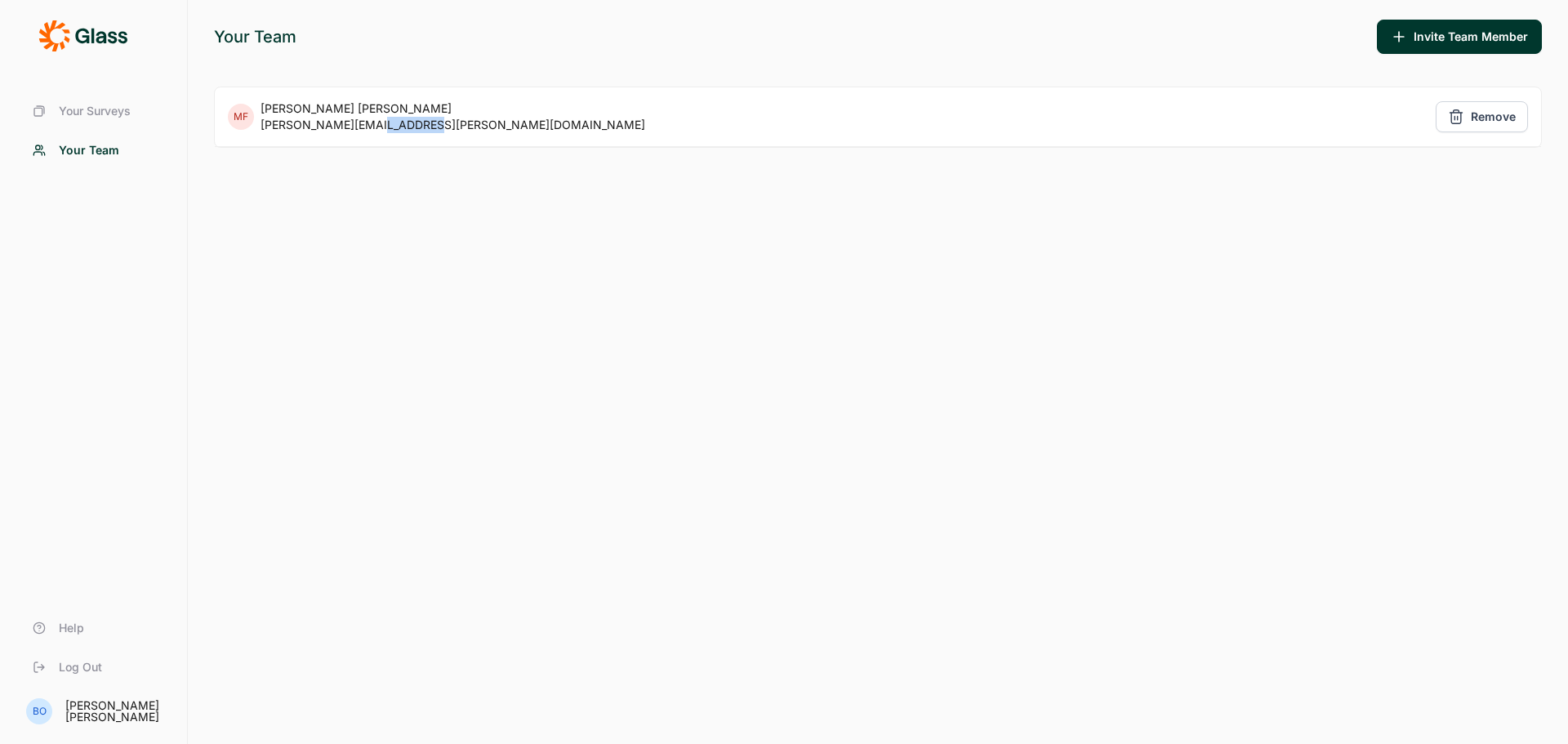
drag, startPoint x: 372, startPoint y: 125, endPoint x: 424, endPoint y: 124, distance: 52.0
click at [424, 124] on div "MF Meredith Freeland meredith.freeland@test.com Remove" at bounding box center [878, 117] width 1326 height 59
